Goal: Information Seeking & Learning: Learn about a topic

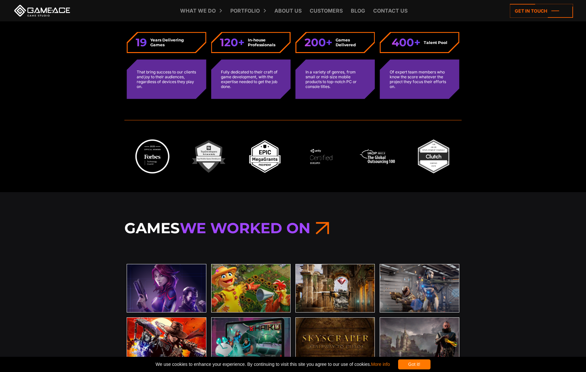
scroll to position [1975, 0]
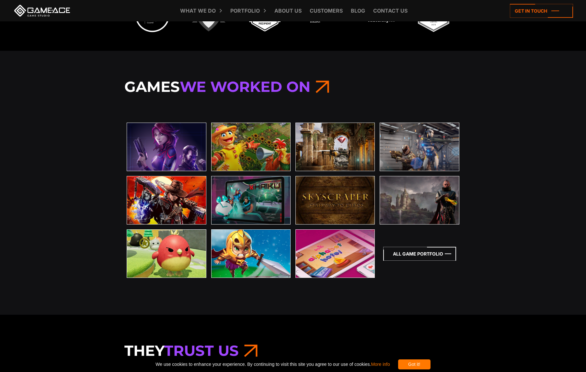
click at [435, 255] on icon at bounding box center [419, 254] width 73 height 14
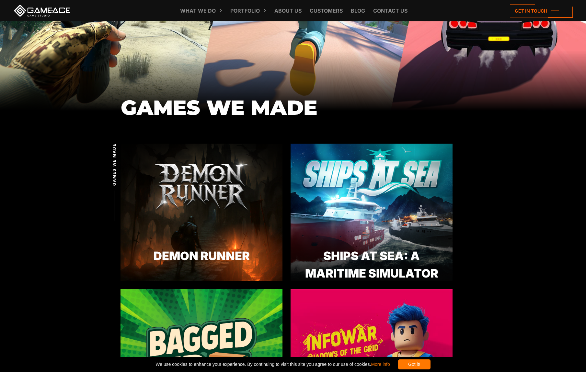
scroll to position [97, 0]
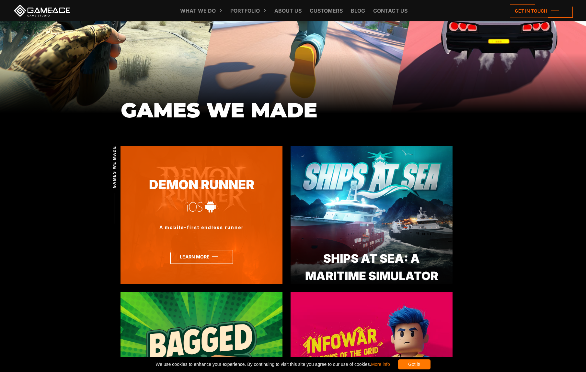
click at [191, 257] on icon at bounding box center [201, 257] width 63 height 14
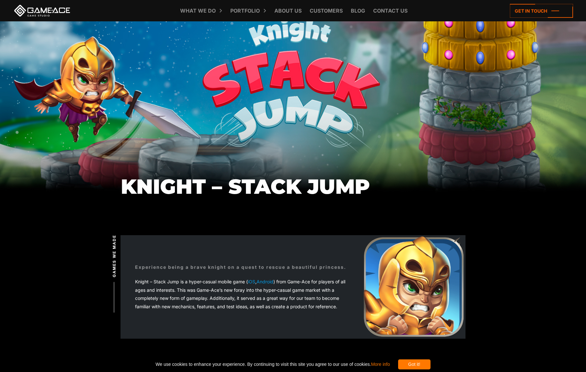
drag, startPoint x: 292, startPoint y: 244, endPoint x: 269, endPoint y: 56, distance: 188.9
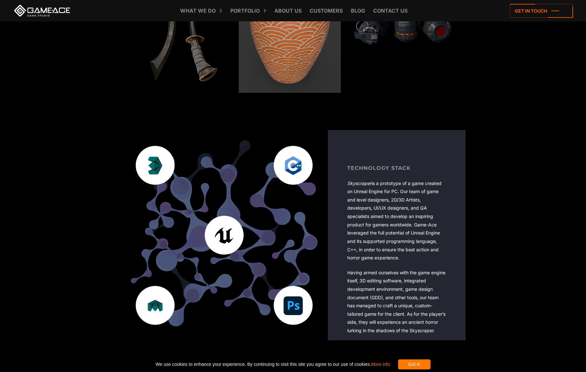
scroll to position [2636, 0]
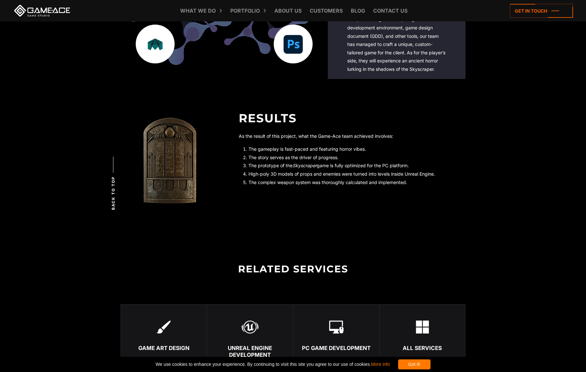
drag, startPoint x: 284, startPoint y: 135, endPoint x: 352, endPoint y: 219, distance: 108.0
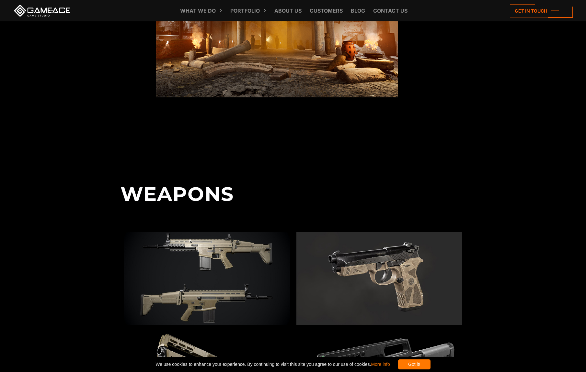
scroll to position [0, 0]
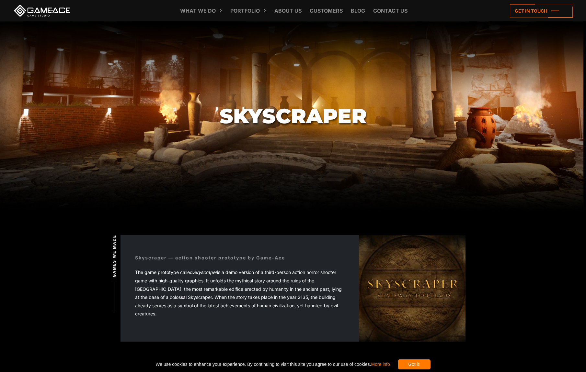
drag, startPoint x: 379, startPoint y: 185, endPoint x: 361, endPoint y: -29, distance: 215.4
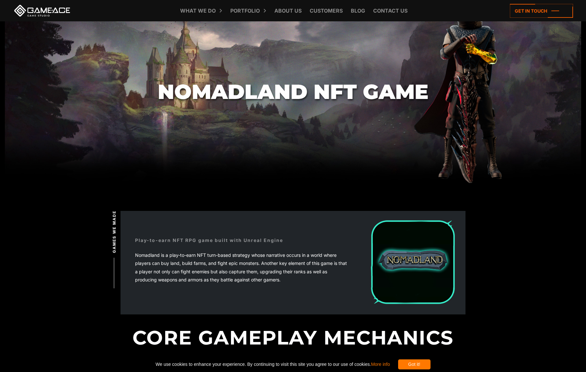
scroll to position [162, 0]
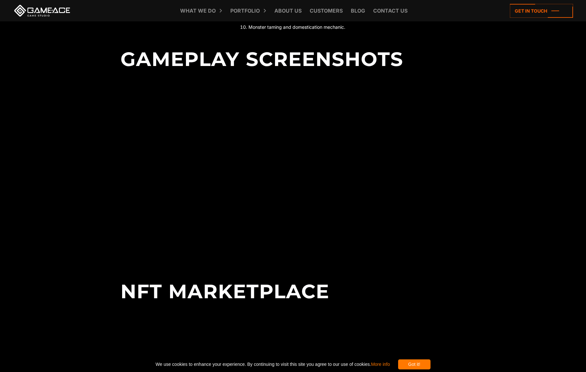
drag, startPoint x: 374, startPoint y: 39, endPoint x: 368, endPoint y: 104, distance: 65.4
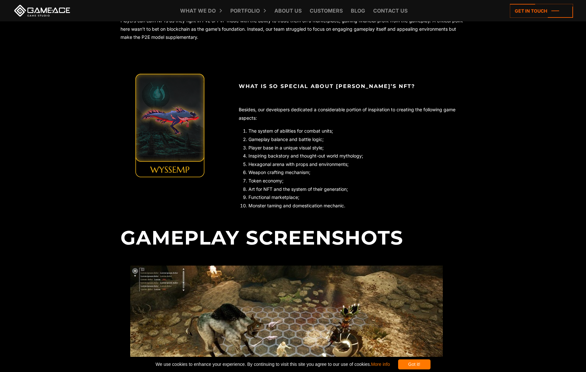
scroll to position [0, 0]
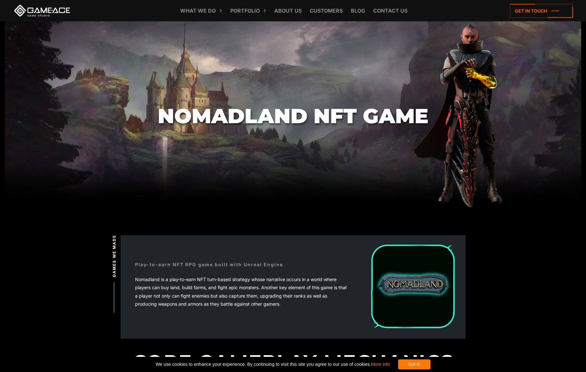
drag, startPoint x: 352, startPoint y: 299, endPoint x: 286, endPoint y: 175, distance: 140.2
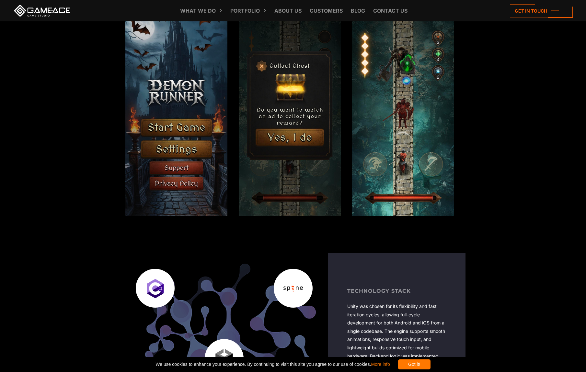
scroll to position [745, 0]
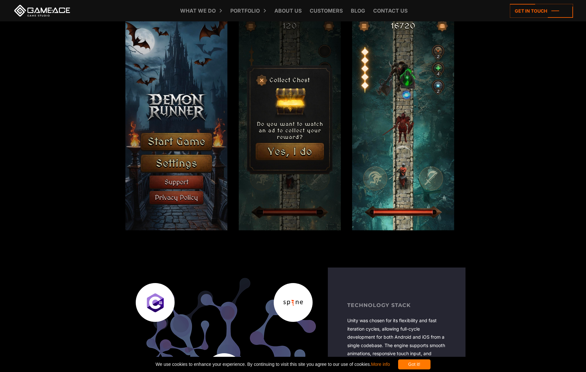
click at [481, 132] on body "Demon Runner Games we made Back to top Demon Runner Demon Runner is a mobile-fi…" at bounding box center [293, 327] width 586 height 2144
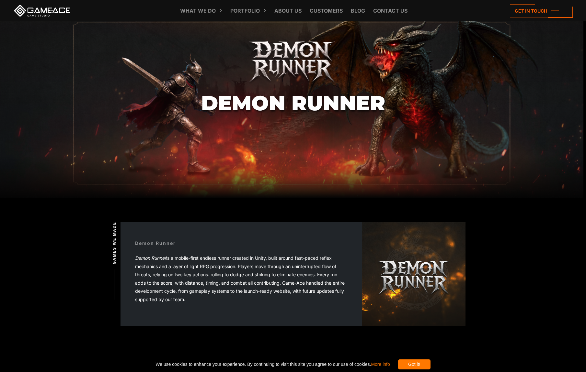
scroll to position [0, 0]
